Goal: Obtain resource: Download file/media

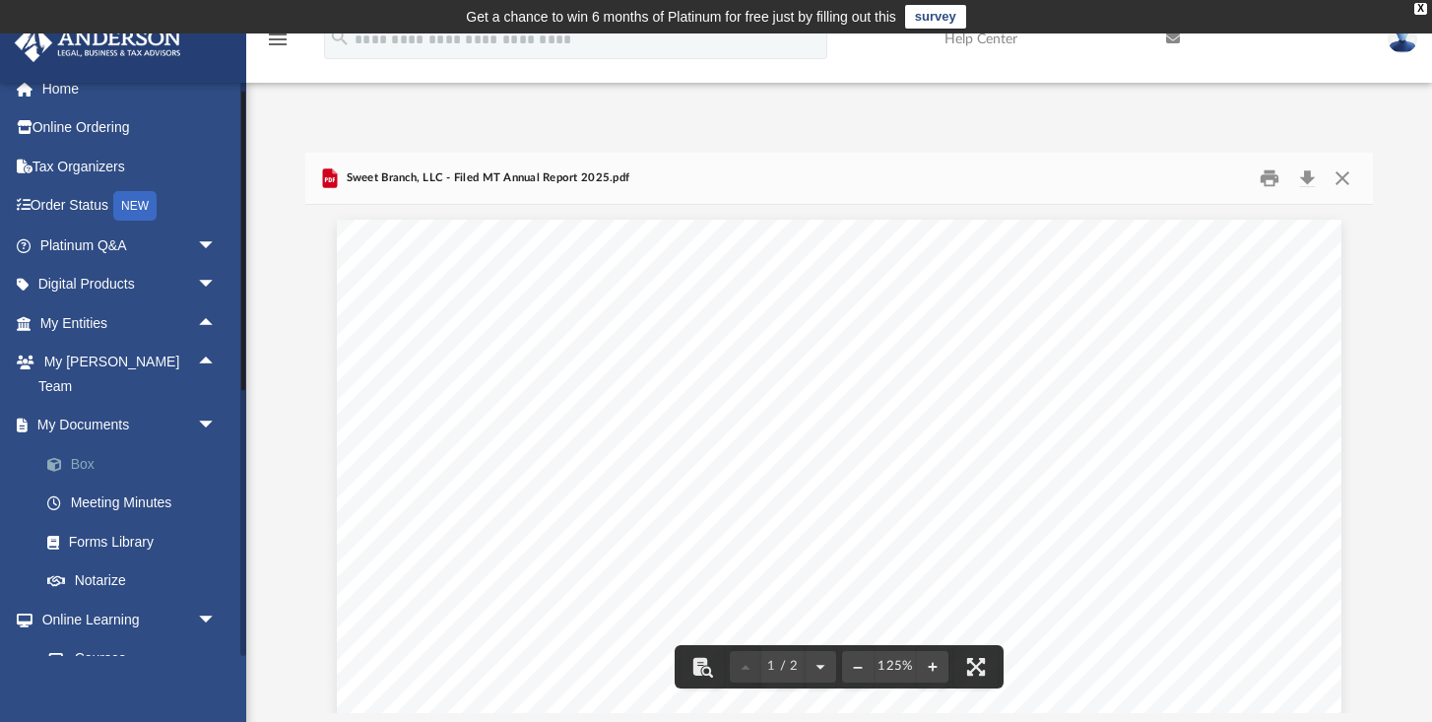
scroll to position [447, 1066]
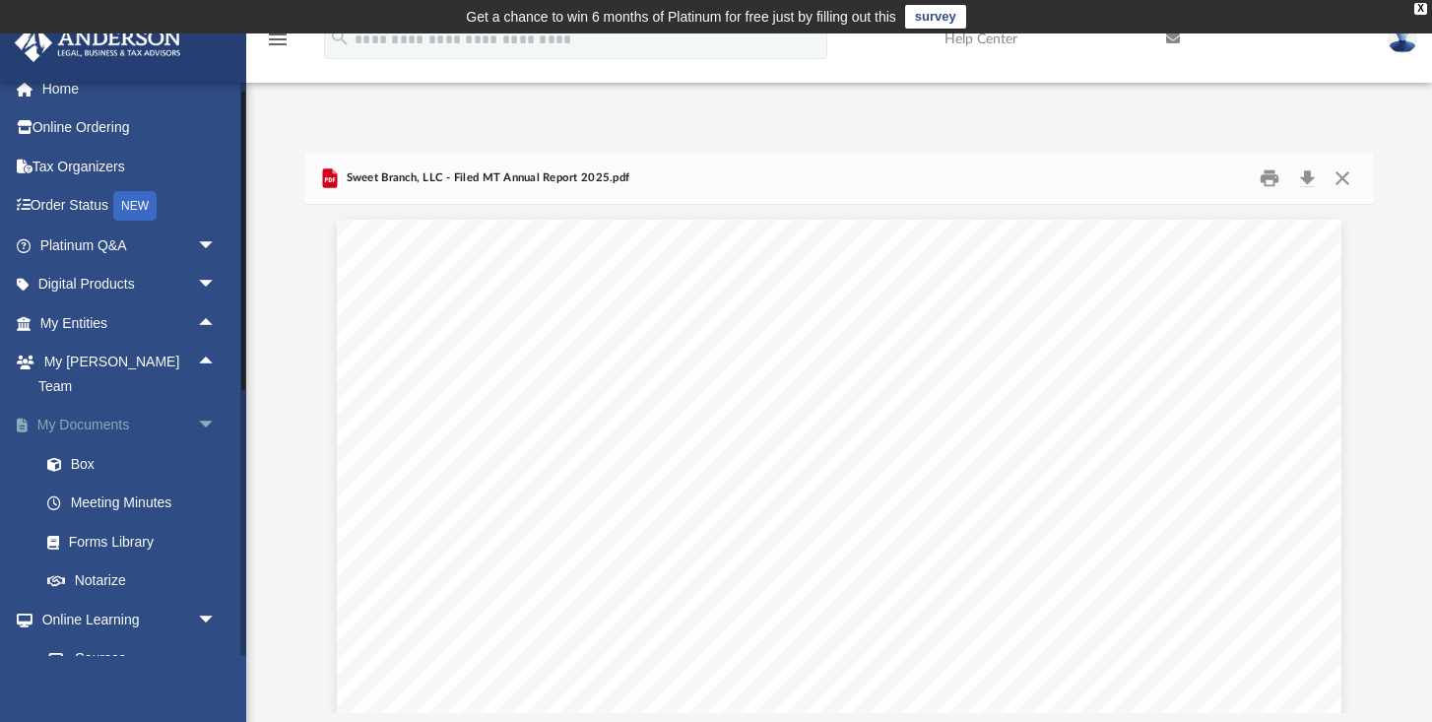
click at [206, 406] on span "arrow_drop_down" at bounding box center [216, 426] width 39 height 40
click at [210, 406] on span "arrow_drop_up" at bounding box center [216, 426] width 39 height 40
click at [84, 445] on link "Box" at bounding box center [137, 463] width 219 height 39
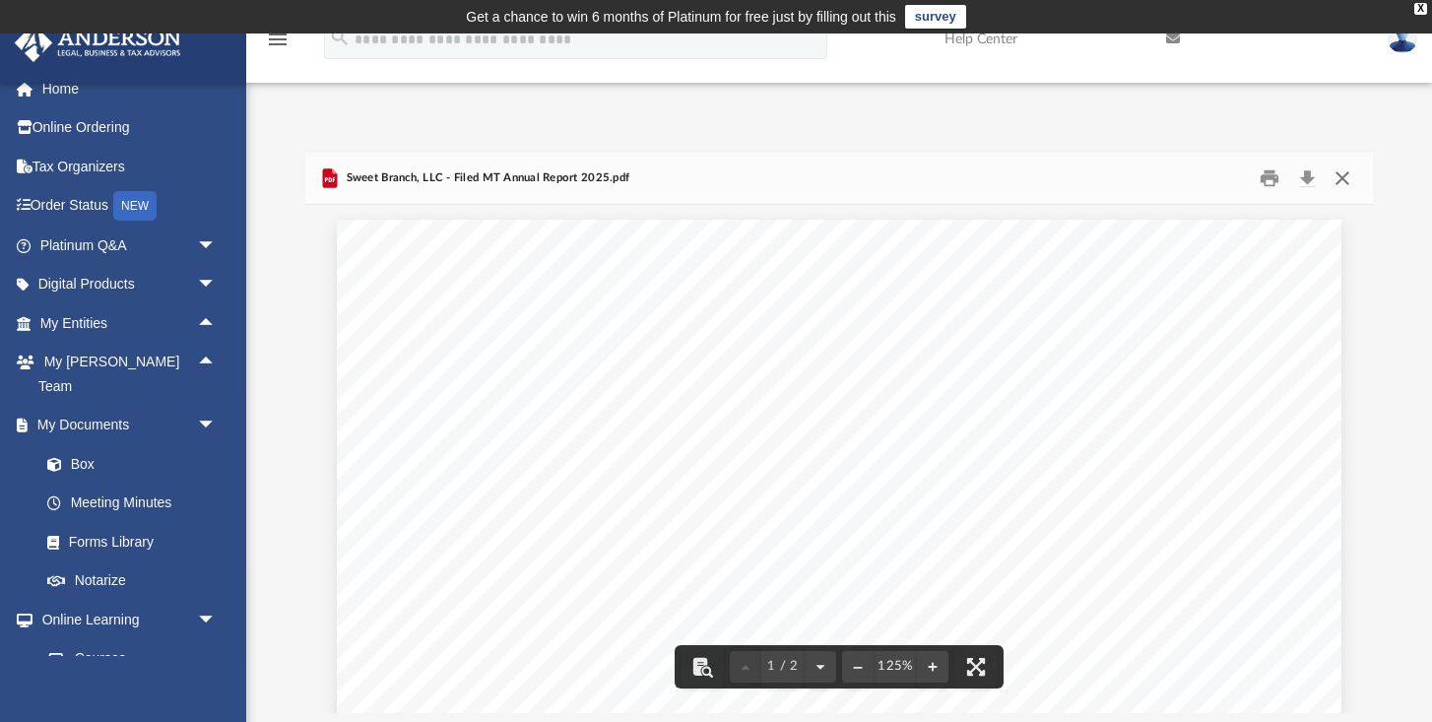
click at [1343, 177] on button "Close" at bounding box center [1340, 178] width 35 height 31
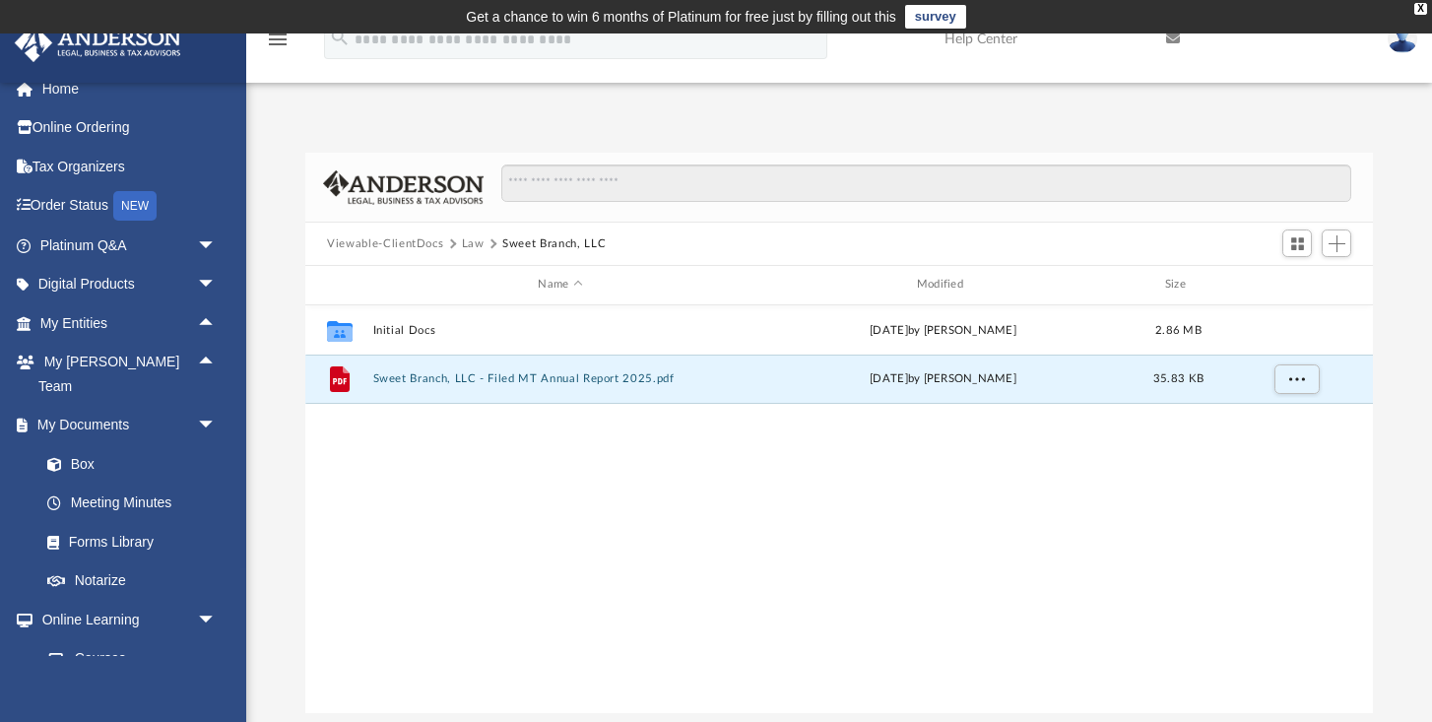
click at [479, 250] on button "Law" at bounding box center [473, 244] width 23 height 18
click at [399, 374] on button "Sweet Branch, LLC" at bounding box center [560, 378] width 374 height 13
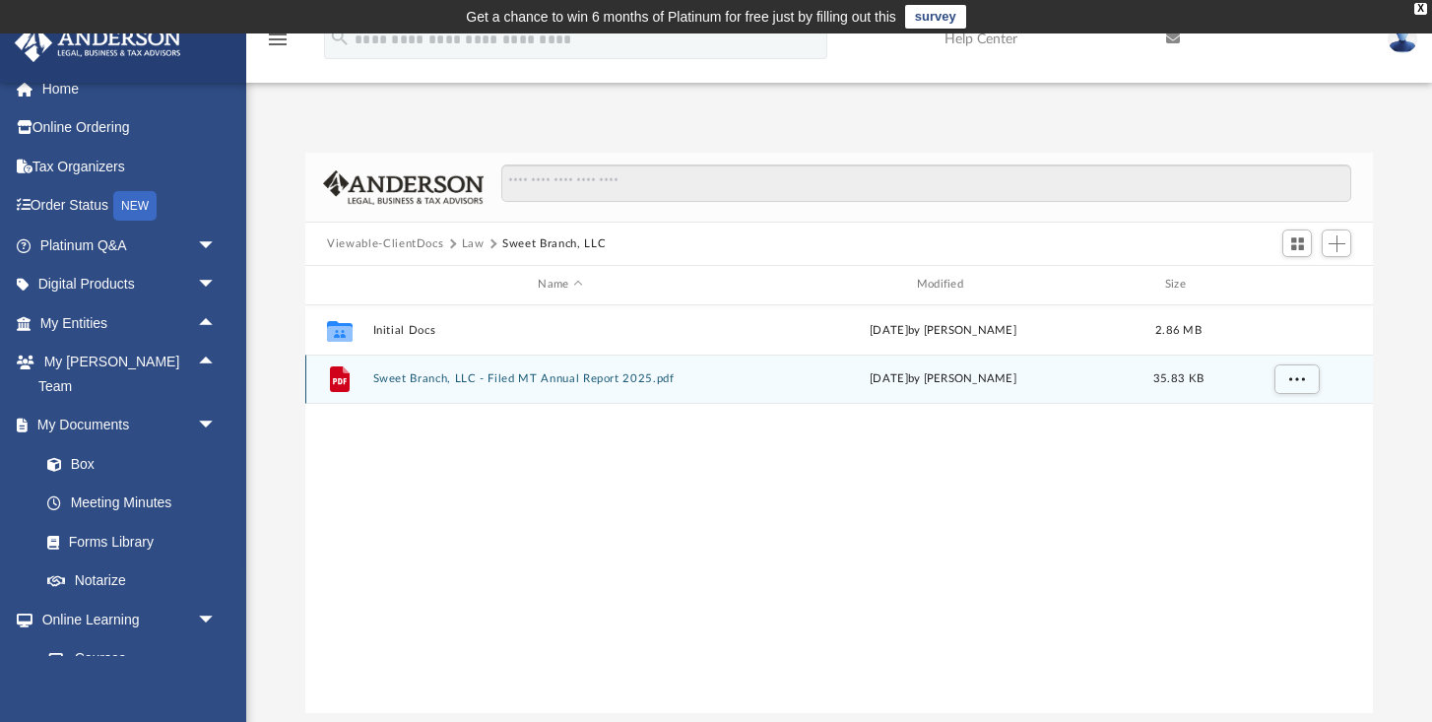
click at [335, 384] on icon "grid" at bounding box center [340, 379] width 20 height 26
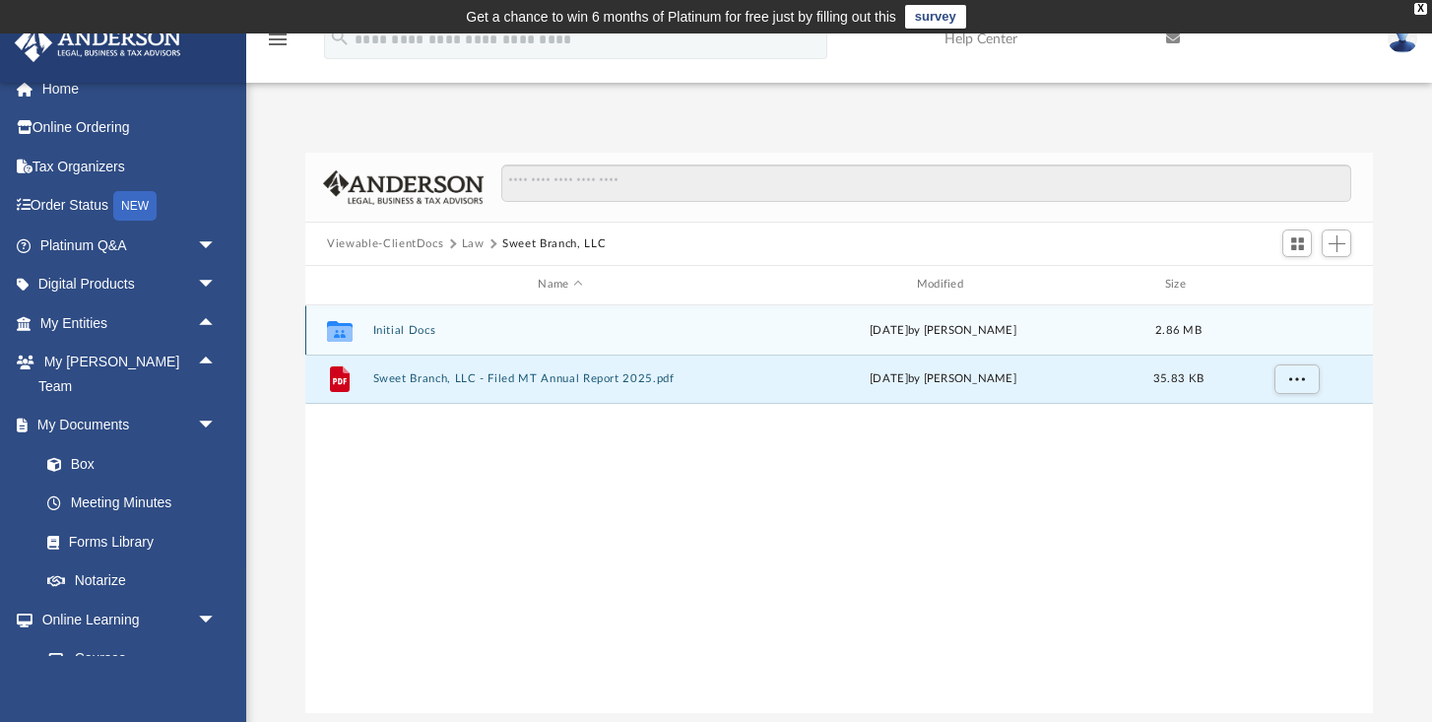
click at [337, 329] on icon "grid" at bounding box center [340, 330] width 26 height 21
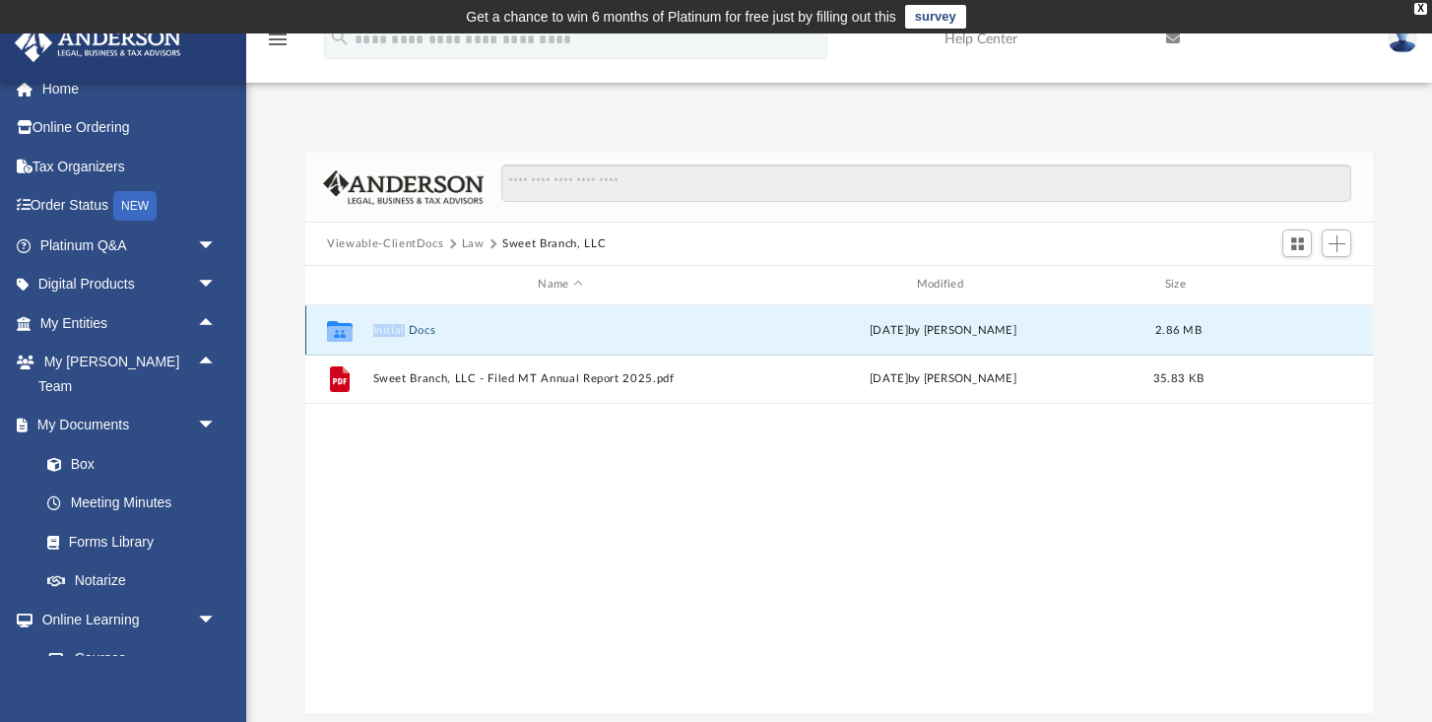
click at [337, 329] on icon "grid" at bounding box center [340, 330] width 26 height 21
click at [420, 330] on button "Initial Docs" at bounding box center [560, 330] width 374 height 13
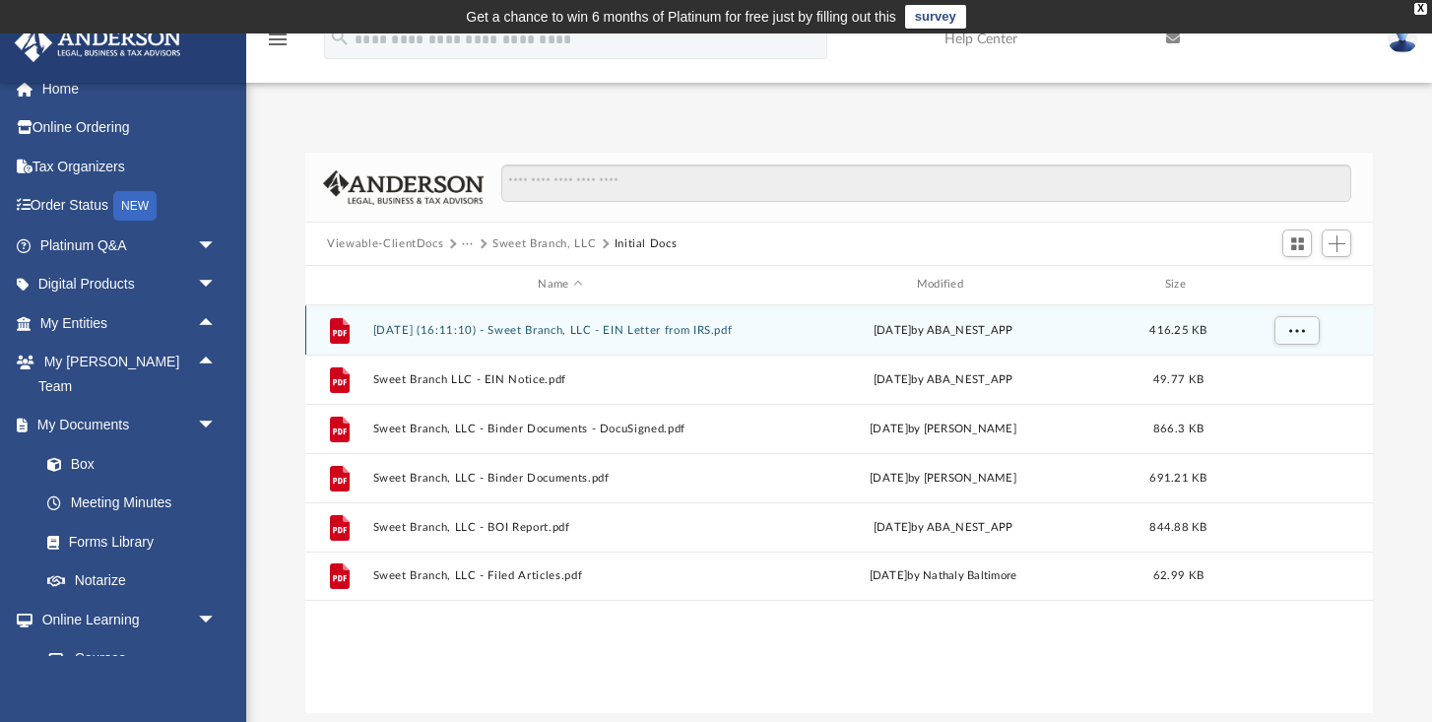
click at [660, 332] on button "[DATE] (16:11:10) - Sweet Branch, LLC - EIN Letter from IRS.pdf" at bounding box center [560, 330] width 374 height 13
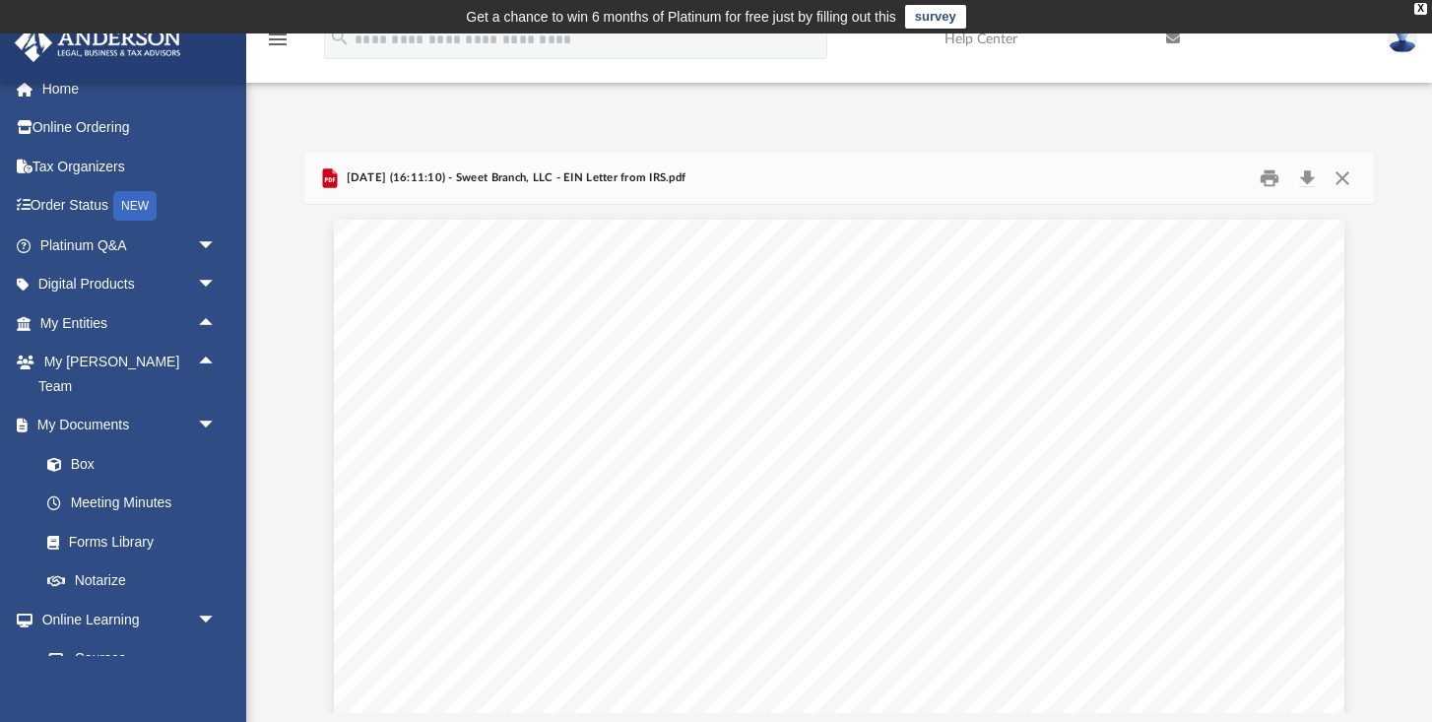
scroll to position [1, 0]
